Goal: Information Seeking & Learning: Learn about a topic

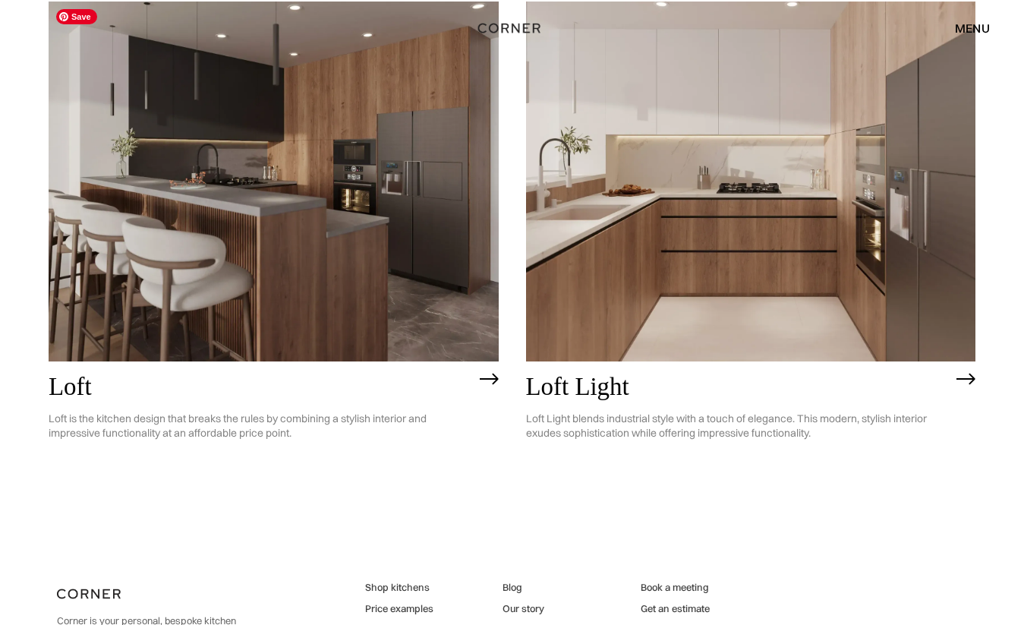
scroll to position [3832, 0]
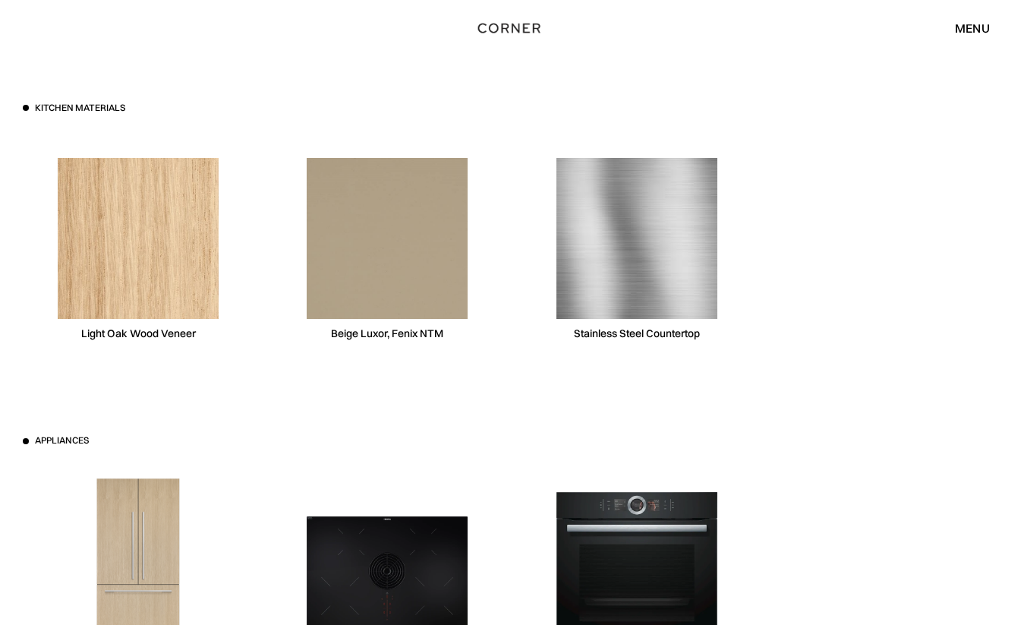
scroll to position [4660, 0]
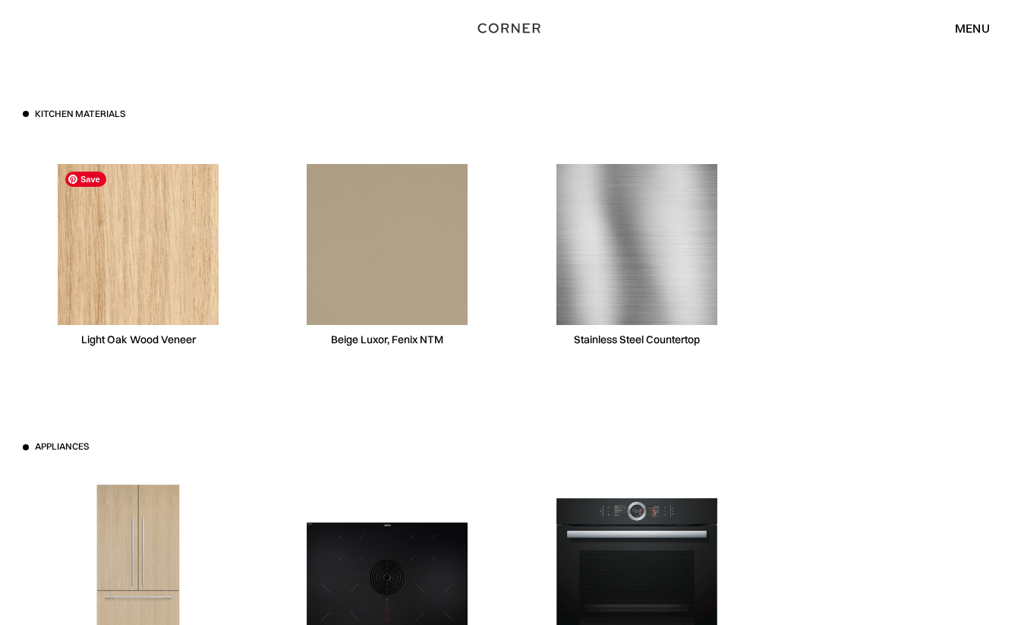
click at [206, 286] on img at bounding box center [138, 244] width 161 height 161
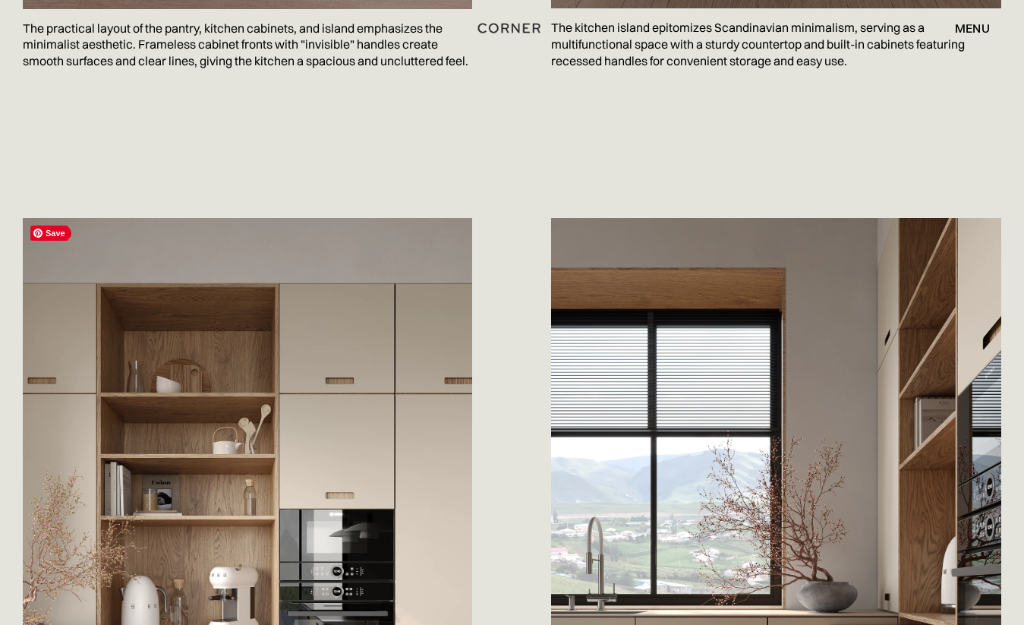
scroll to position [1464, 0]
